Goal: Task Accomplishment & Management: Manage account settings

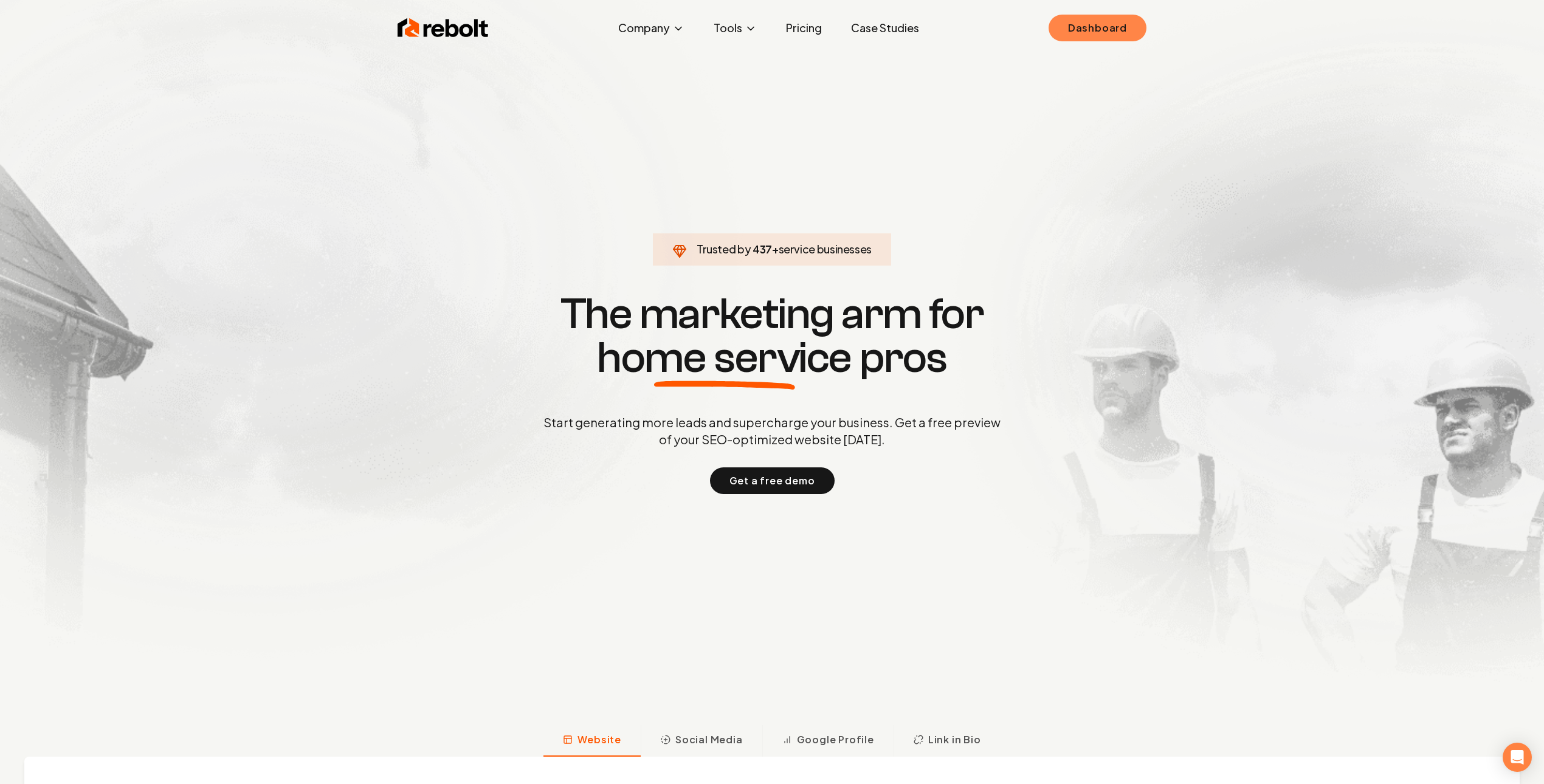
click at [1048, 42] on div "Rebolt Company About Blog Jobs Tools Google Review QR Code Generator Google Bus…" at bounding box center [772, 28] width 778 height 37
click at [1066, 34] on link "Dashboard" at bounding box center [1098, 28] width 98 height 27
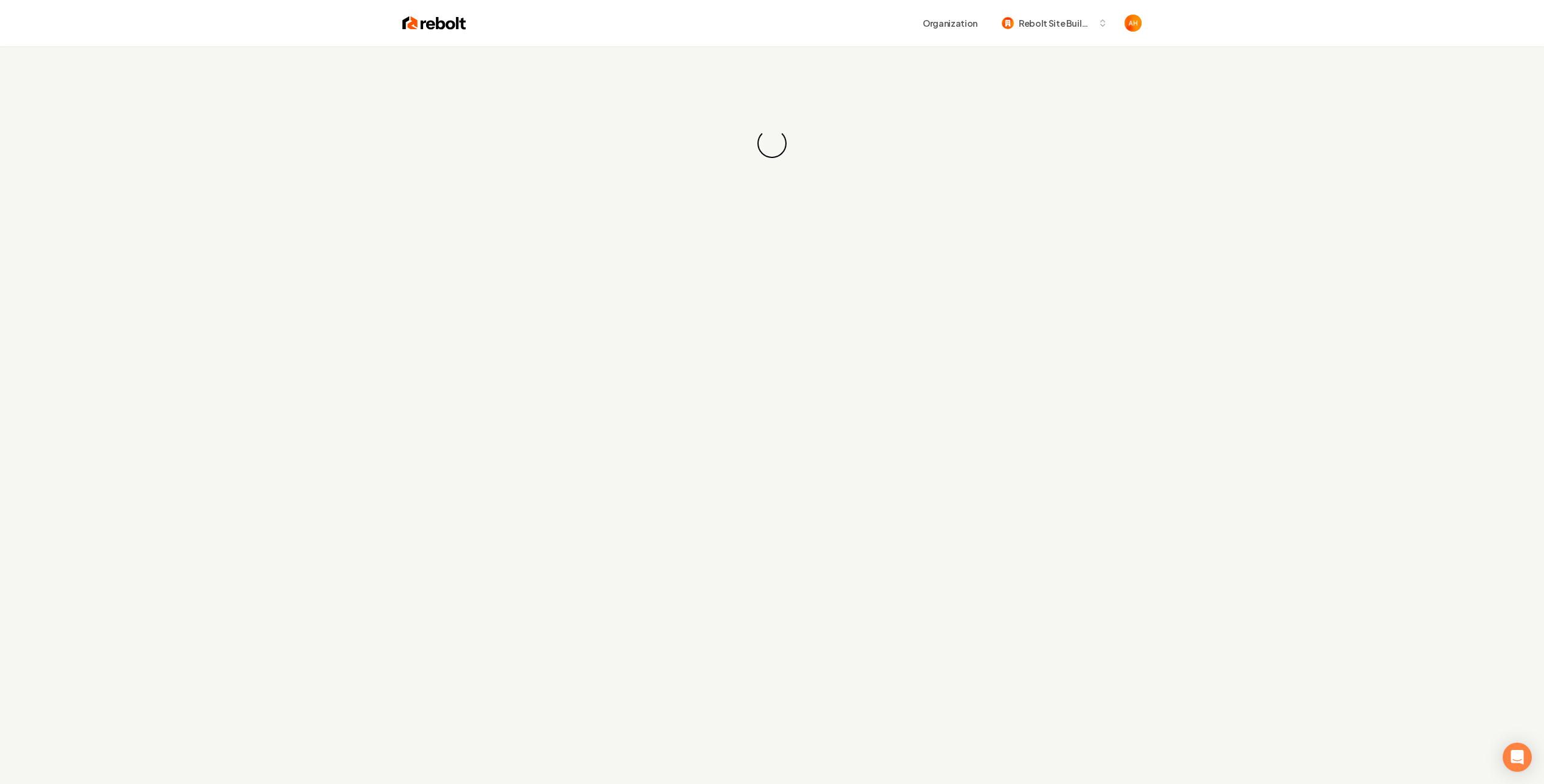
drag, startPoint x: 954, startPoint y: 97, endPoint x: 953, endPoint y: 91, distance: 6.1
click at [954, 97] on div "Loading... Loading..." at bounding box center [772, 143] width 1544 height 195
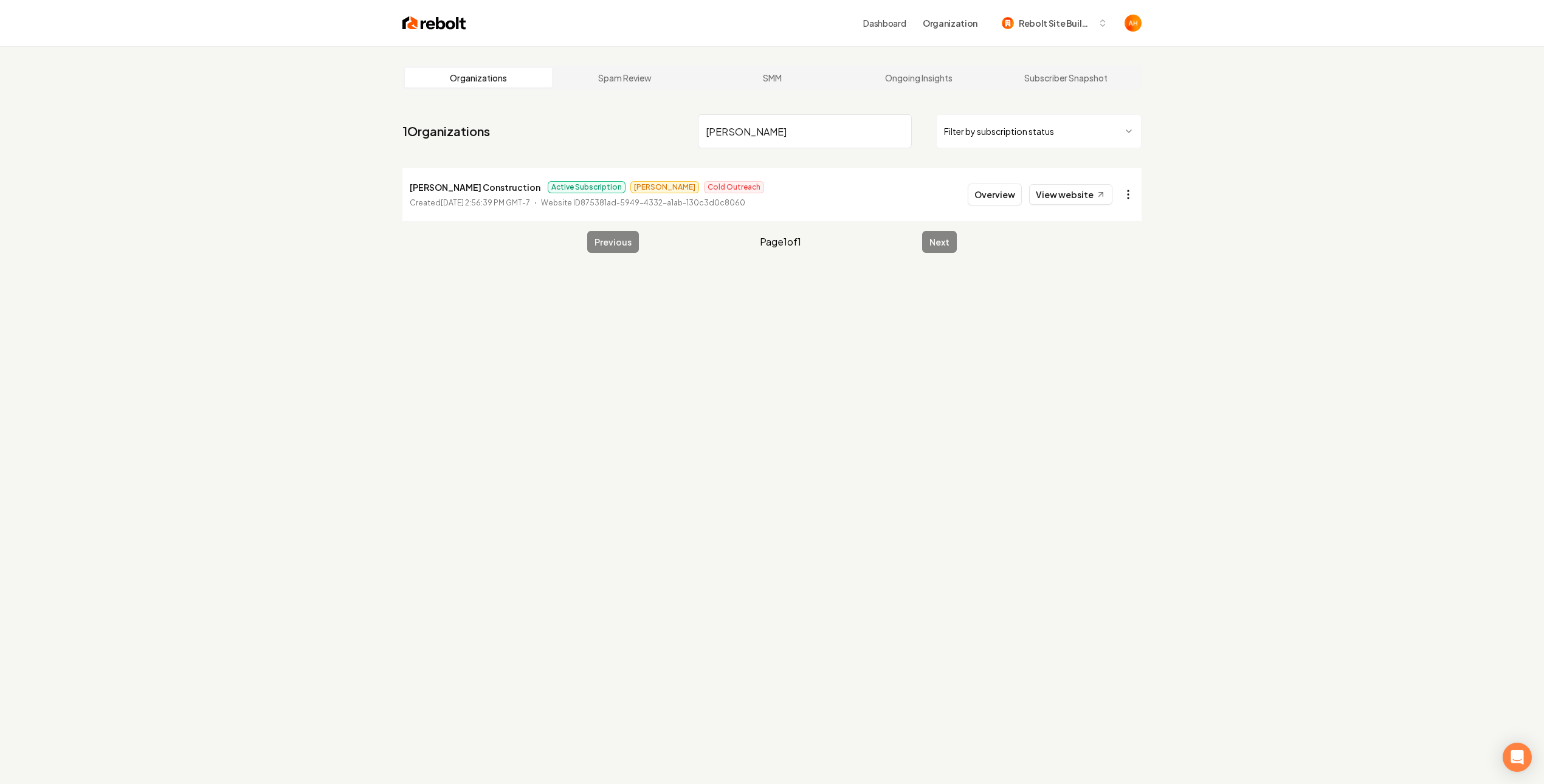
type input "[PERSON_NAME]"
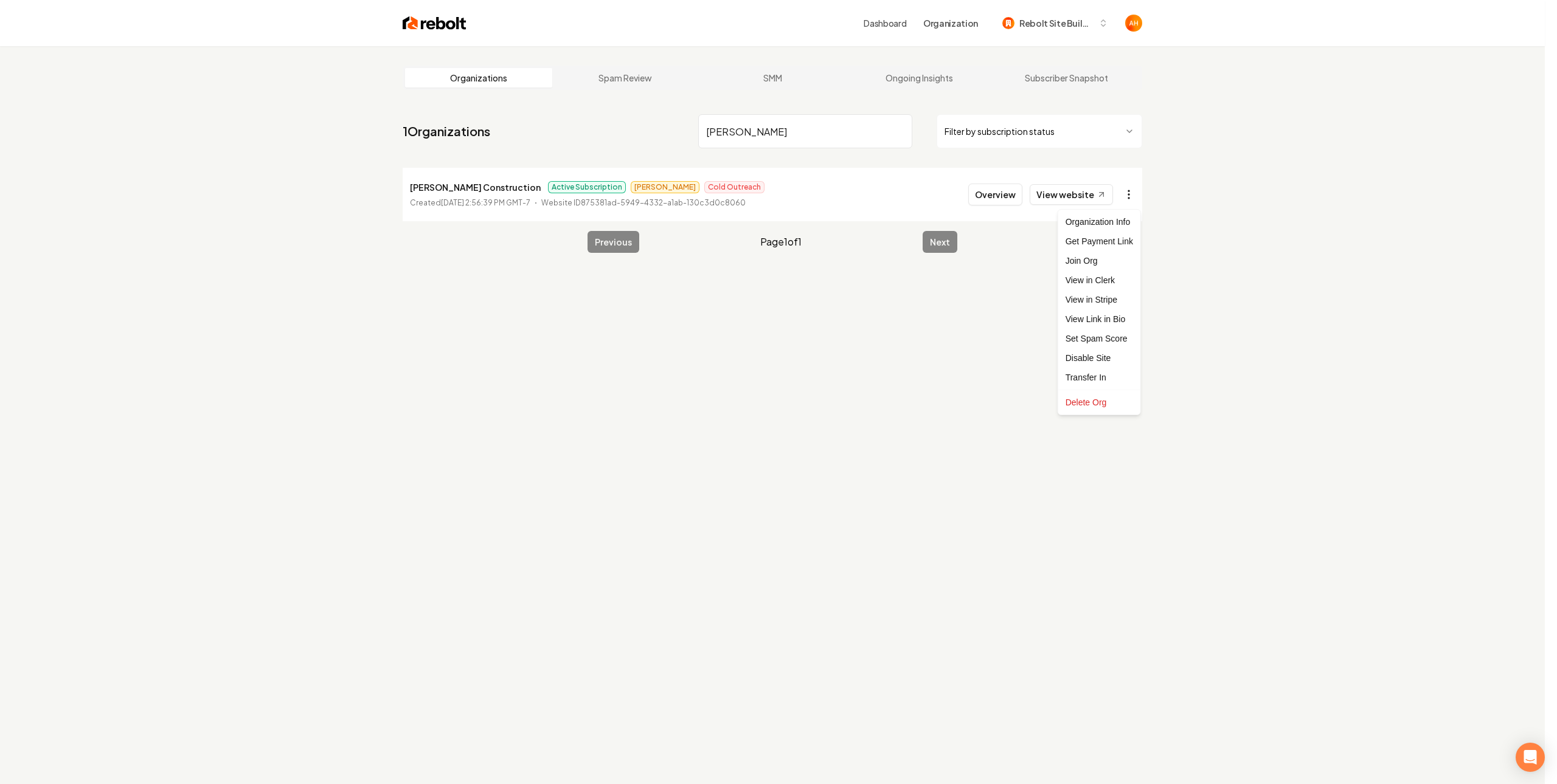
click at [1130, 198] on html "Dashboard Organization Rebolt Site Builder Organizations Spam Review SMM Ongoin…" at bounding box center [778, 392] width 1557 height 784
click at [1107, 300] on link "View in Stripe" at bounding box center [1098, 299] width 77 height 19
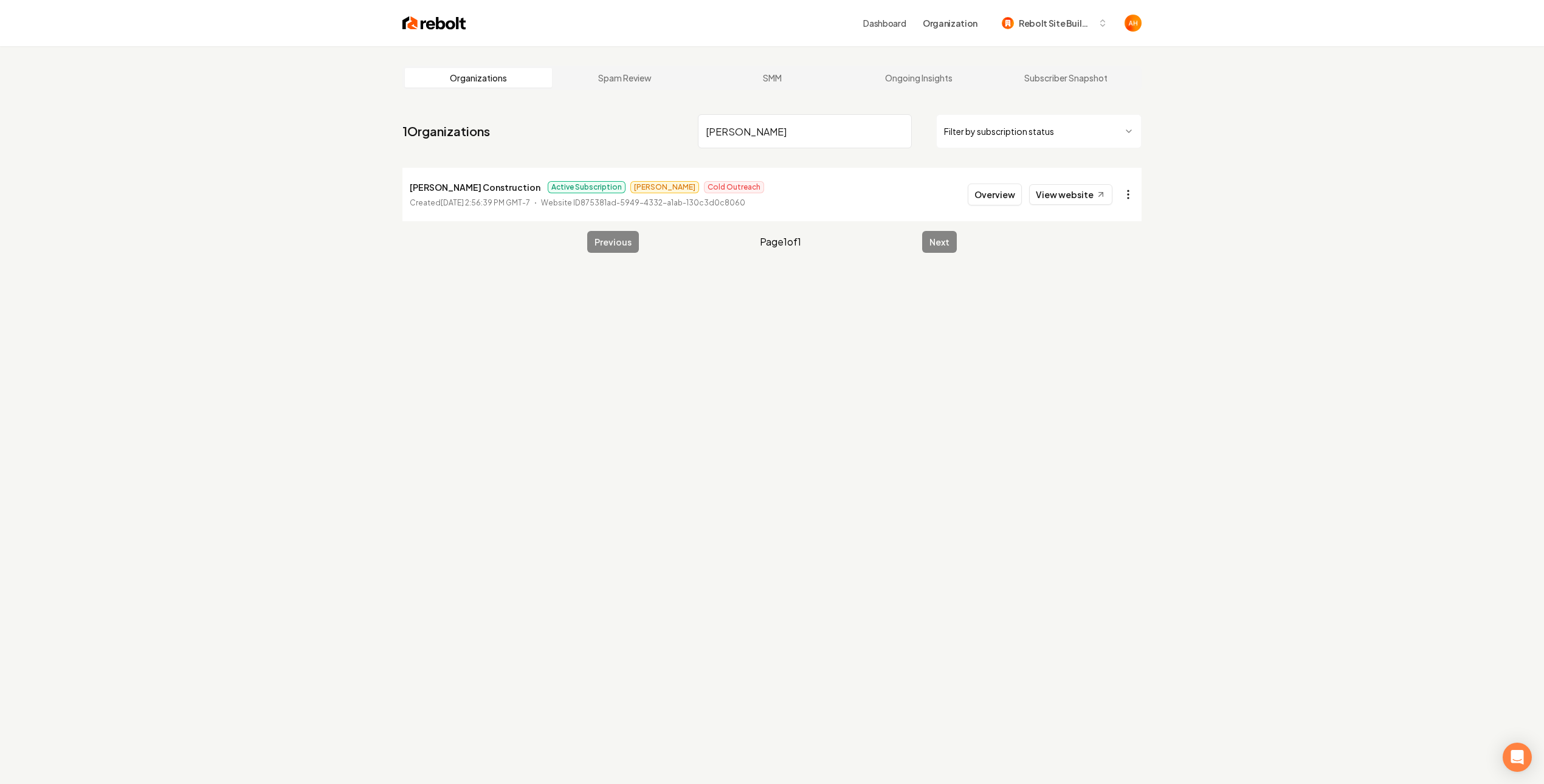
click at [1130, 198] on html "Dashboard Organization Rebolt Site Builder Organizations Spam Review SMM Ongoin…" at bounding box center [772, 392] width 1544 height 784
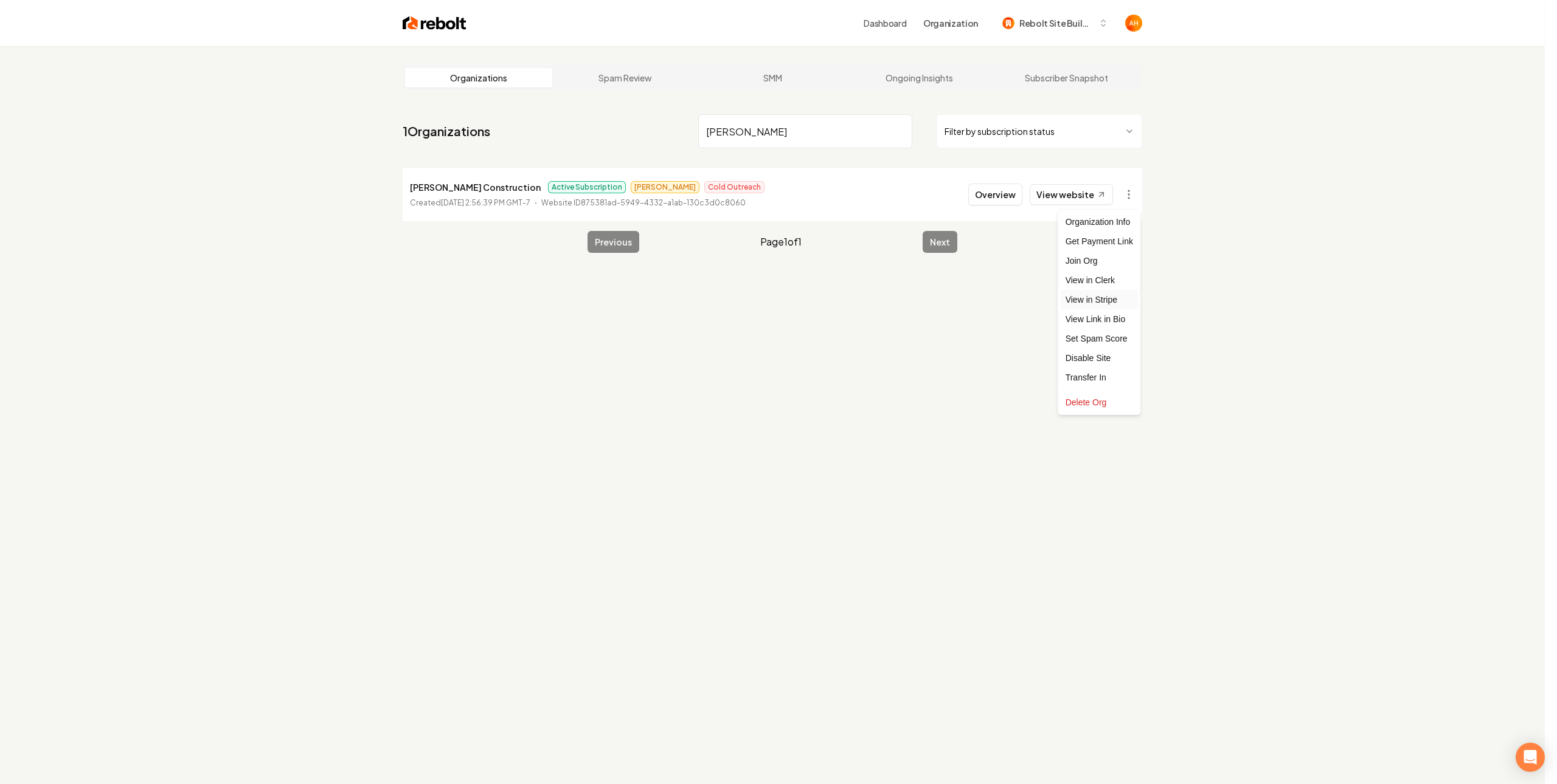
click at [1111, 303] on link "View in Stripe" at bounding box center [1098, 299] width 77 height 19
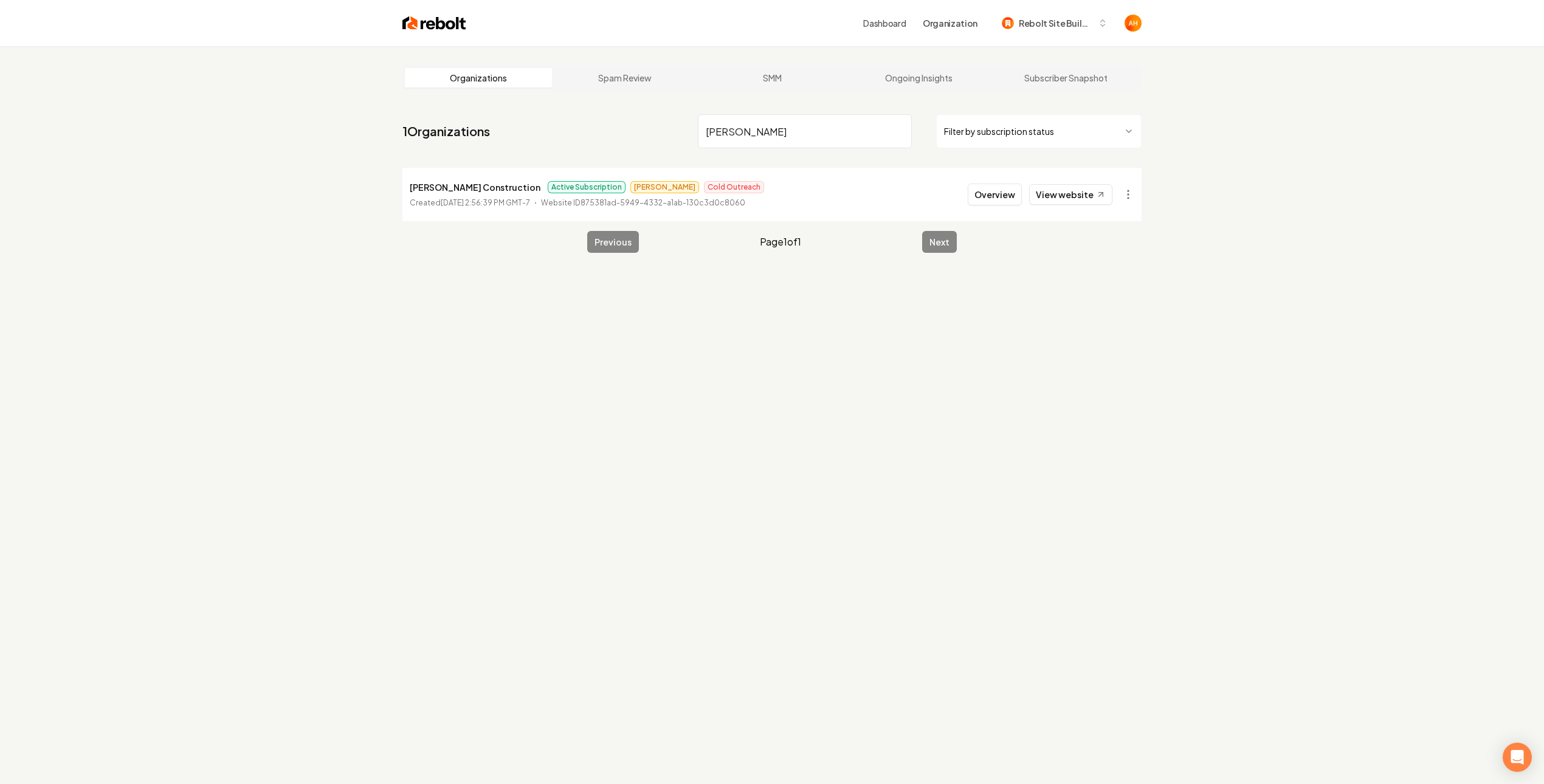
click at [790, 125] on input "[PERSON_NAME]" at bounding box center [804, 132] width 214 height 34
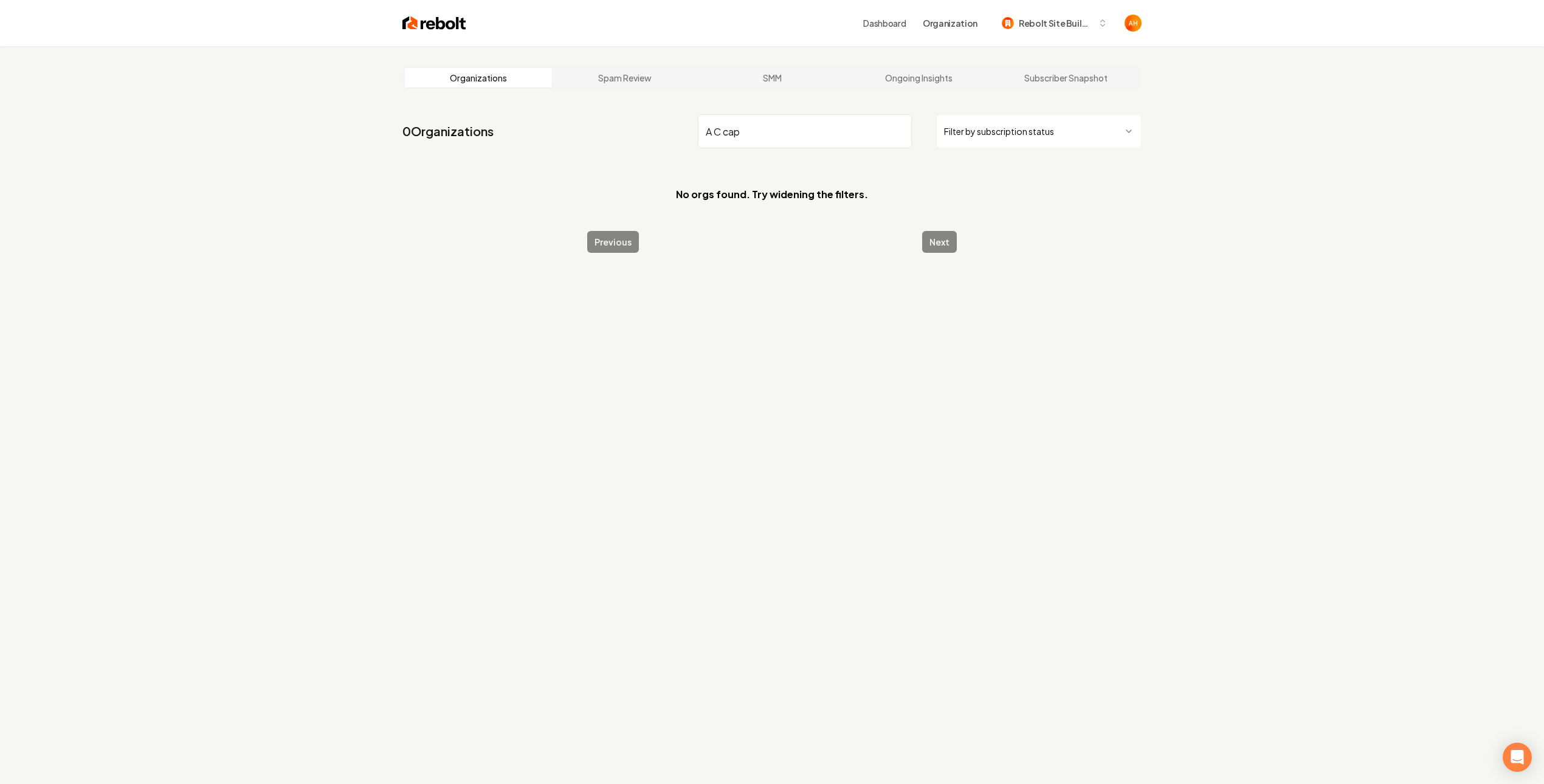
click at [781, 129] on input "A C cap" at bounding box center [804, 132] width 214 height 34
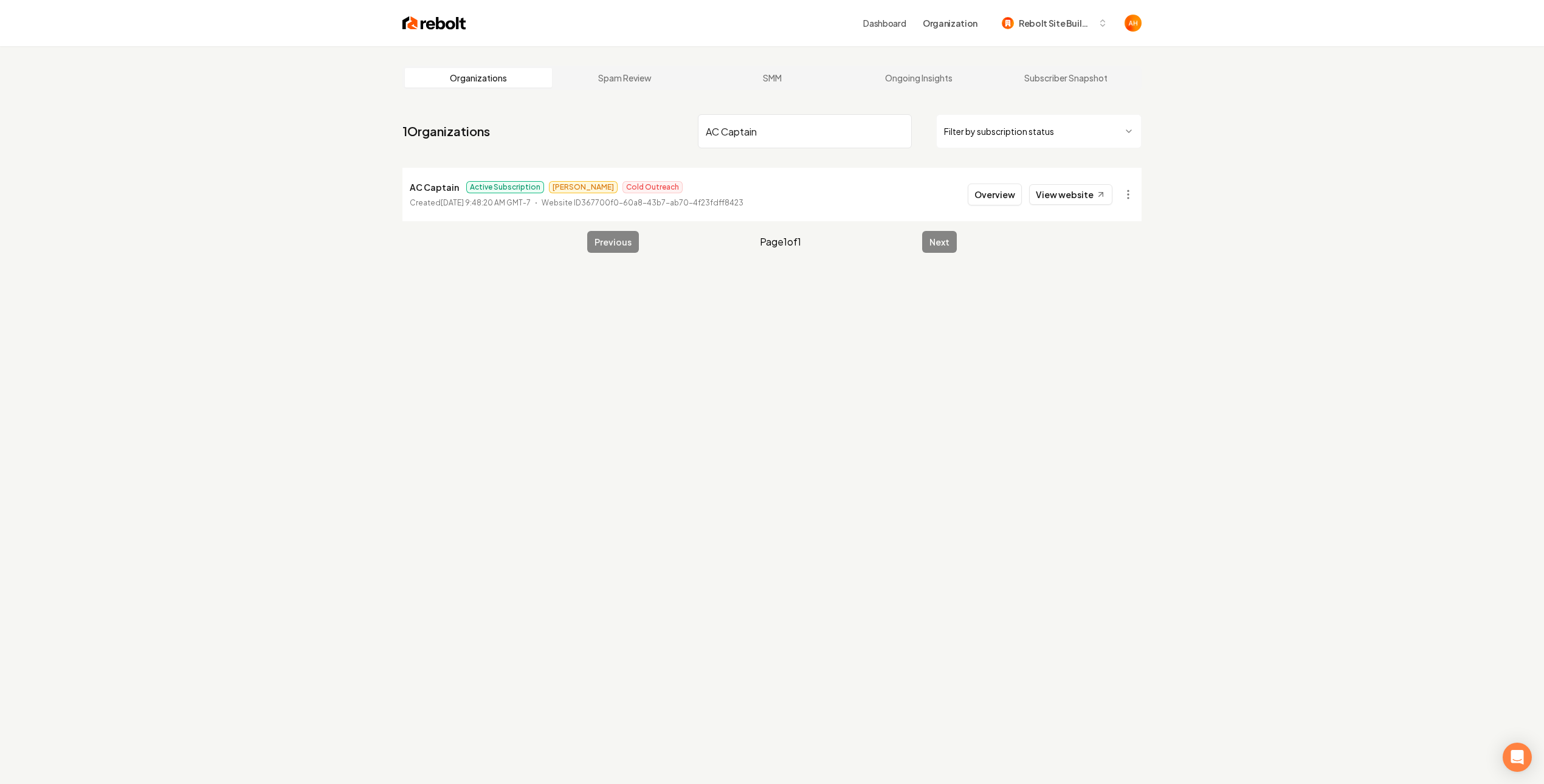
type input "AC Captain"
click at [1081, 206] on li "AC Captain Active Subscription [PERSON_NAME] Outreach Created [DATE] 9:48:20 AM…" at bounding box center [772, 195] width 740 height 54
click at [1097, 193] on icon at bounding box center [1101, 195] width 10 height 10
click at [1128, 192] on html "Dashboard Organization Rebolt Site Builder Organizations Spam Review SMM Ongoin…" at bounding box center [772, 392] width 1544 height 784
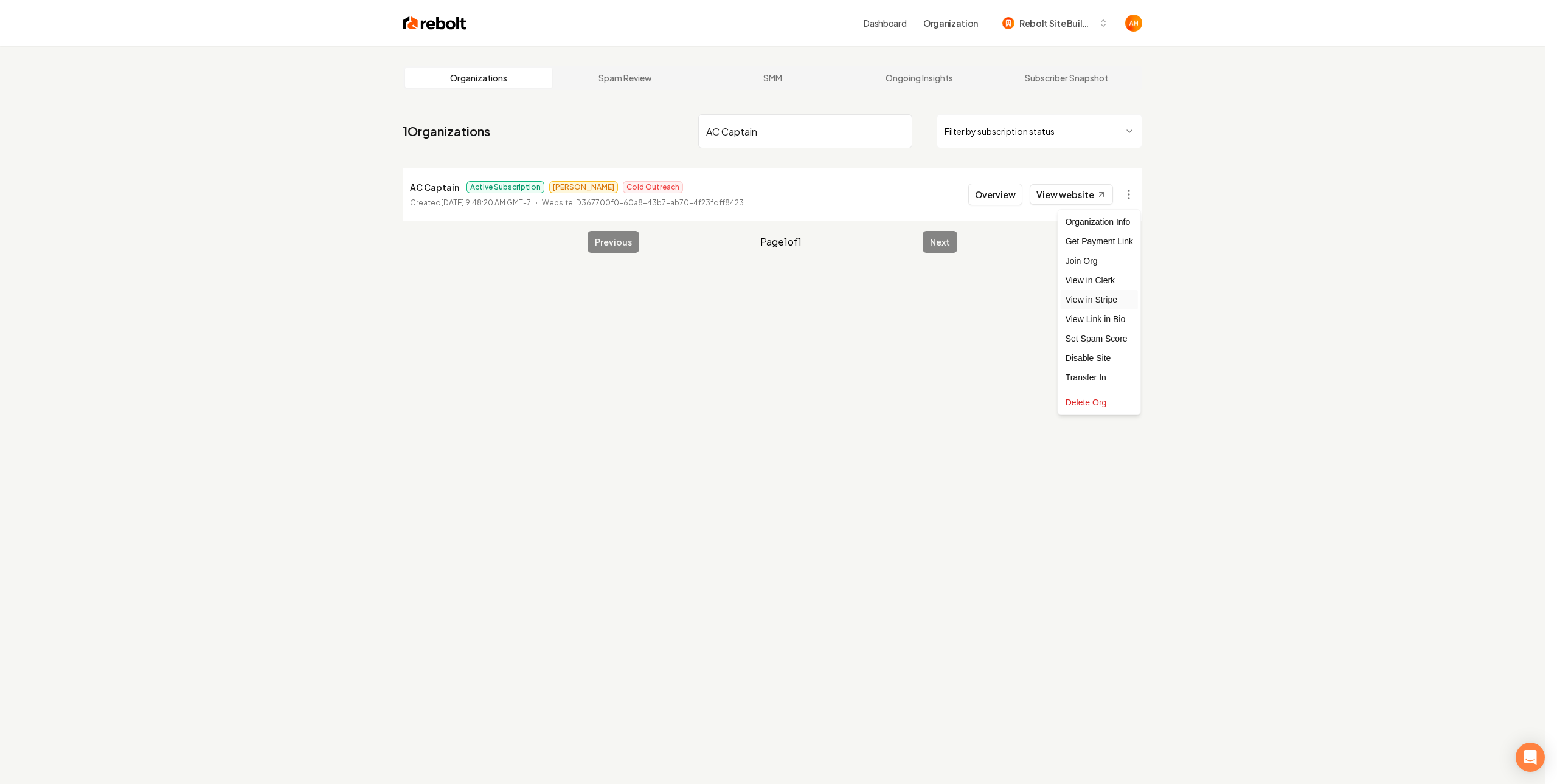
click at [1093, 293] on link "View in Stripe" at bounding box center [1098, 299] width 77 height 19
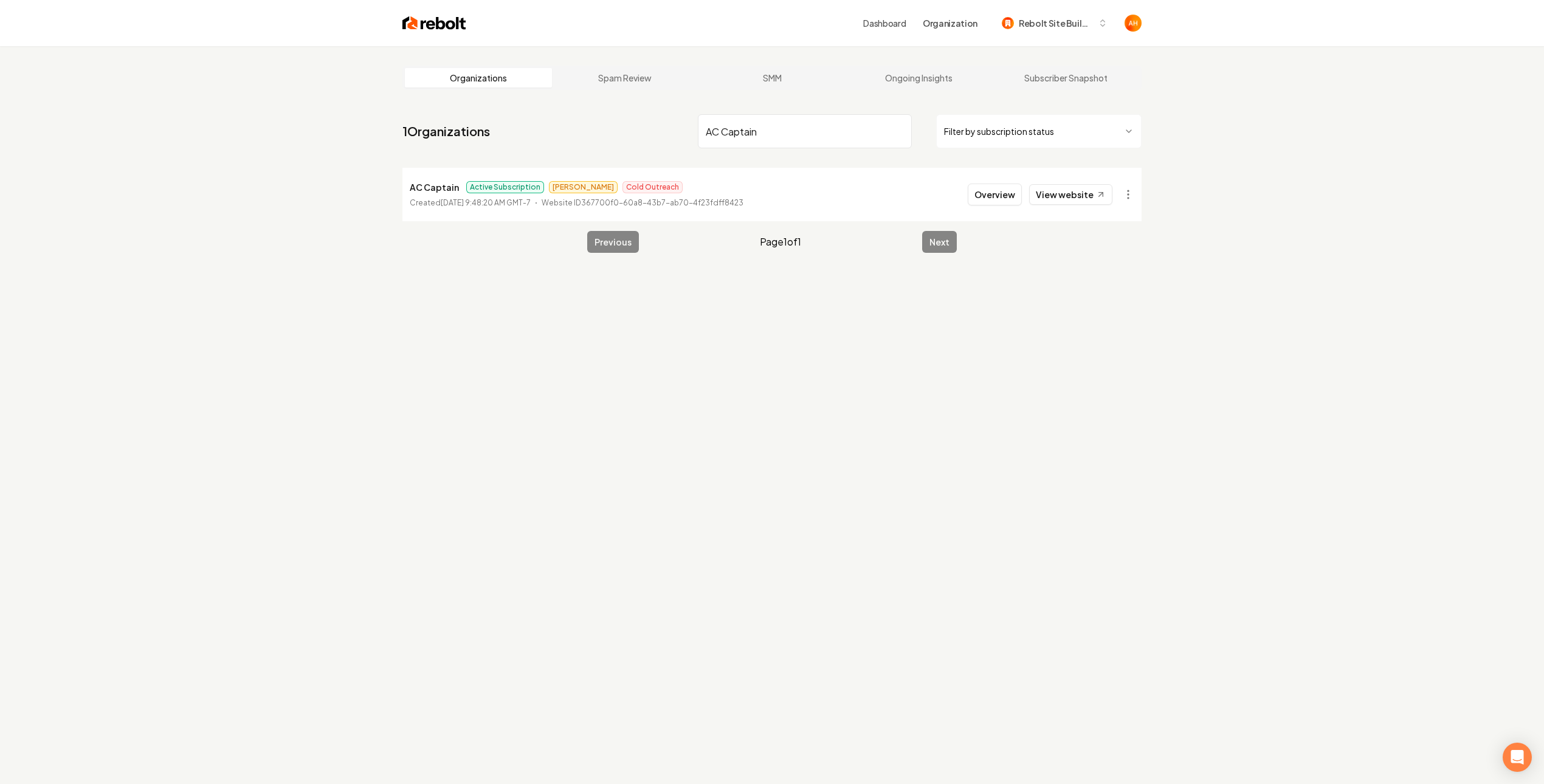
drag, startPoint x: 501, startPoint y: 422, endPoint x: 563, endPoint y: 348, distance: 96.5
click at [504, 430] on div "Organizations Spam Review SMM Ongoing Insights Subscriber Snapshot 1 Organizati…" at bounding box center [772, 438] width 1544 height 784
